Goal: Task Accomplishment & Management: Manage account settings

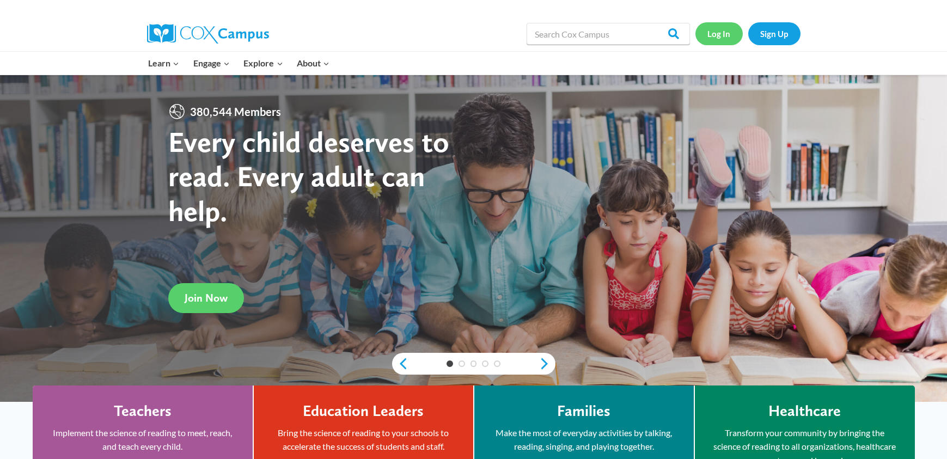
click at [725, 33] on link "Log In" at bounding box center [719, 33] width 47 height 22
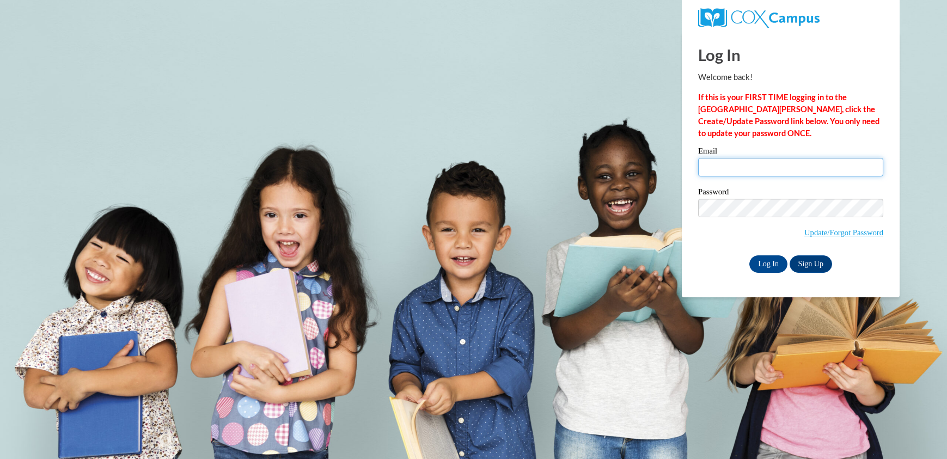
click at [782, 174] on input "Email" at bounding box center [790, 167] width 185 height 19
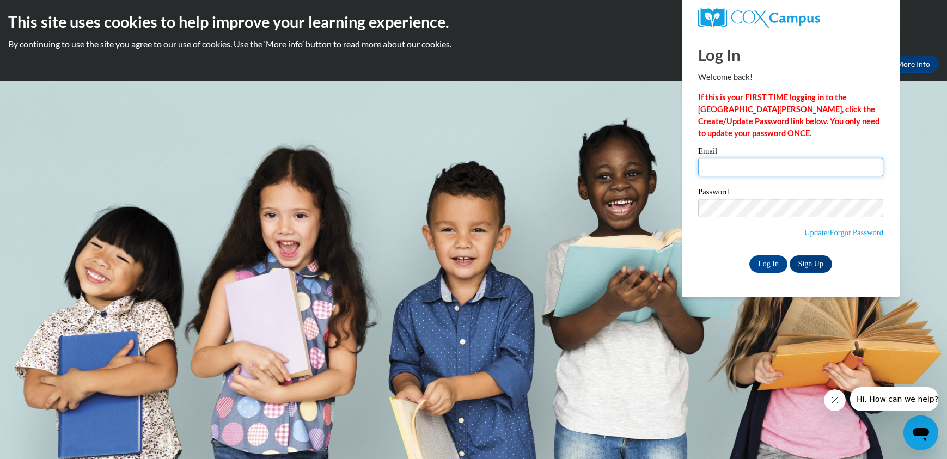
type input "kennethkohyx@gmail.com"
click at [778, 264] on input "Log In" at bounding box center [769, 263] width 38 height 17
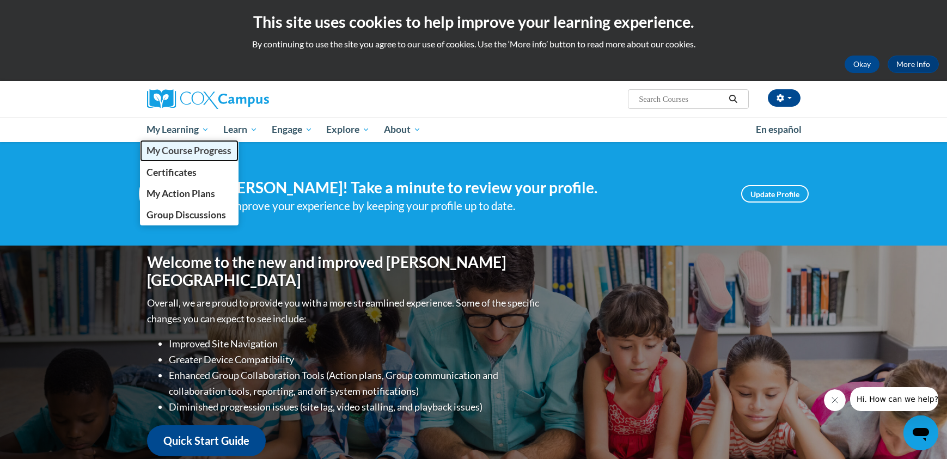
click at [209, 150] on span "My Course Progress" at bounding box center [189, 150] width 85 height 11
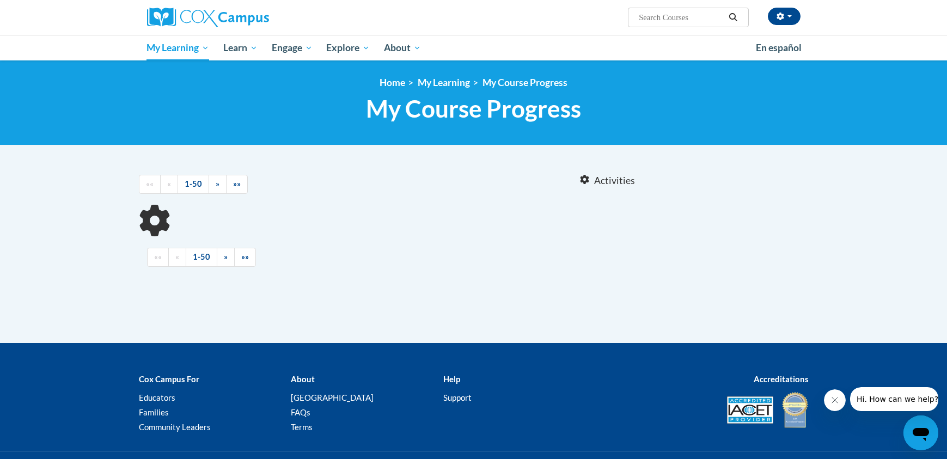
scroll to position [86, 0]
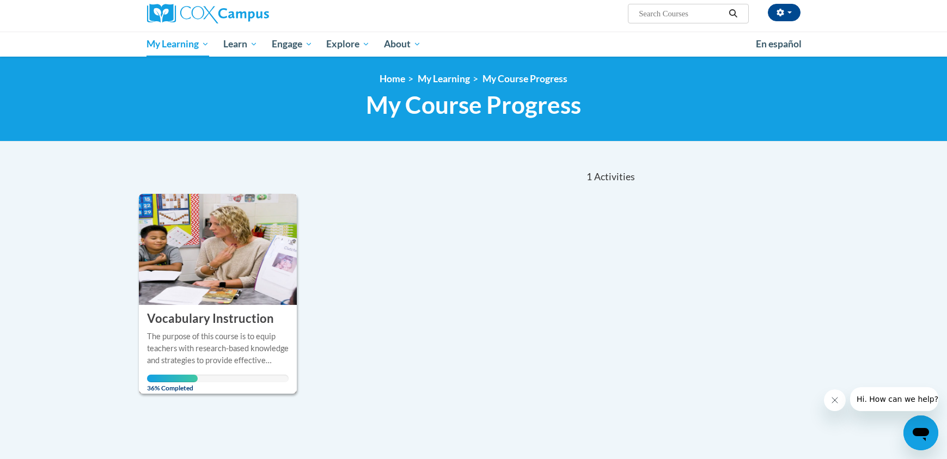
click at [242, 264] on img at bounding box center [218, 249] width 159 height 111
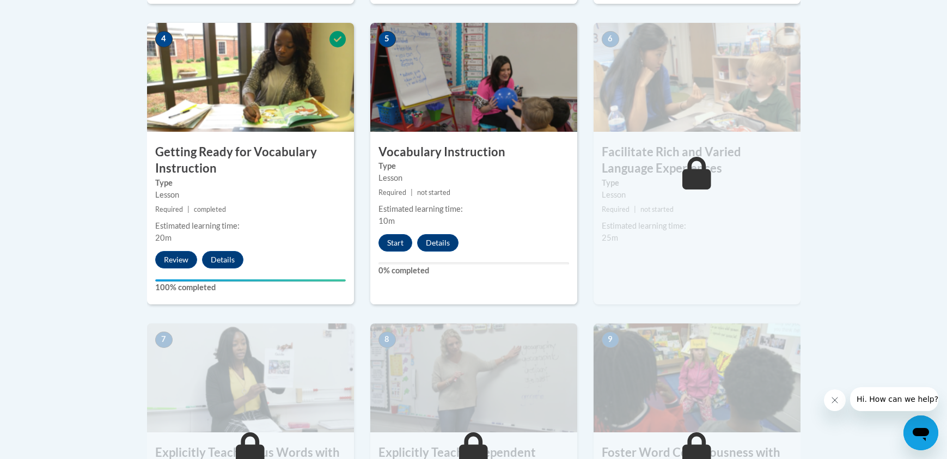
scroll to position [648, 0]
